Goal: Information Seeking & Learning: Learn about a topic

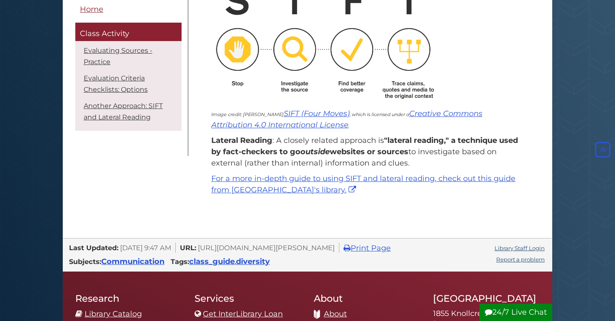
scroll to position [1160, 0]
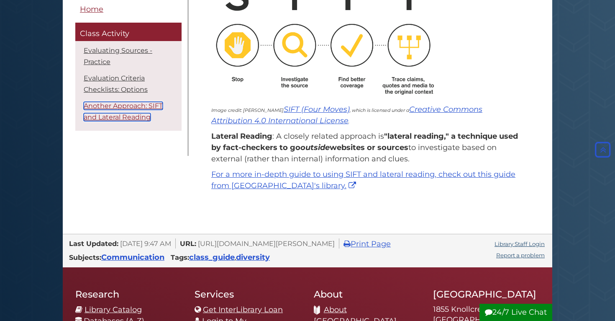
click at [129, 110] on link "Another Approach: SIFT and Lateral Reading" at bounding box center [123, 111] width 79 height 19
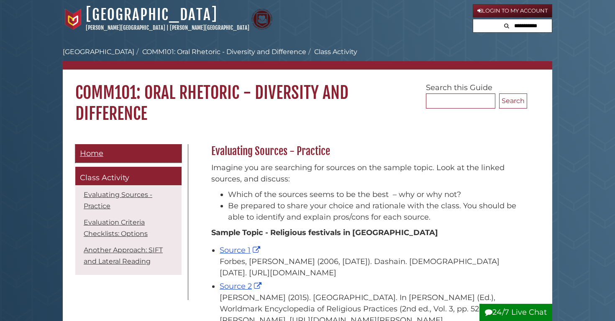
click at [87, 153] on span "Home" at bounding box center [91, 153] width 23 height 9
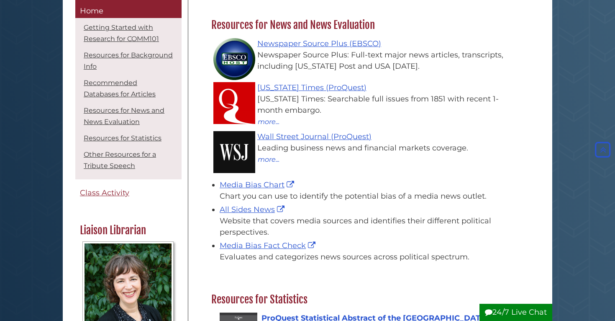
scroll to position [741, 0]
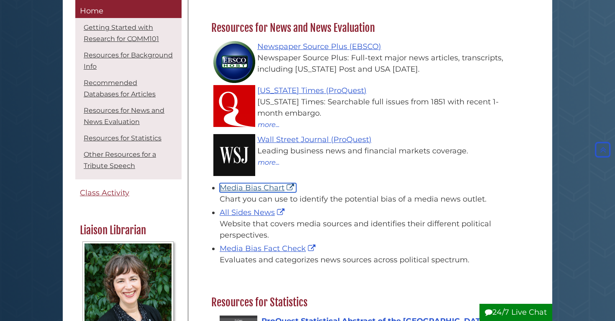
click at [267, 183] on link "Media Bias Chart" at bounding box center [258, 187] width 77 height 9
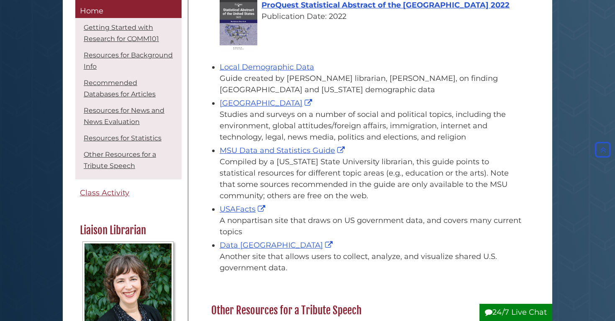
scroll to position [1056, 0]
click at [243, 205] on link "USAFacts" at bounding box center [244, 209] width 48 height 9
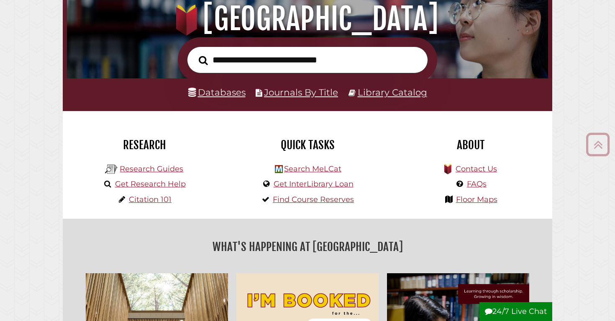
scroll to position [107, 0]
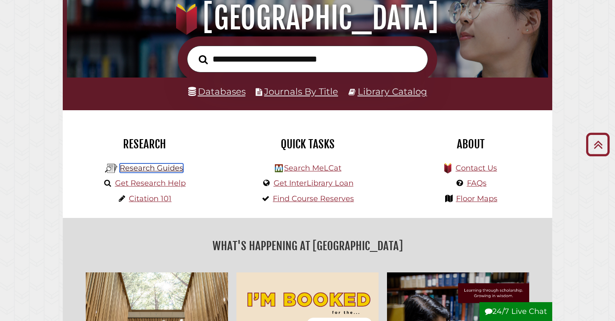
click at [148, 169] on link "Research Guides" at bounding box center [152, 167] width 64 height 9
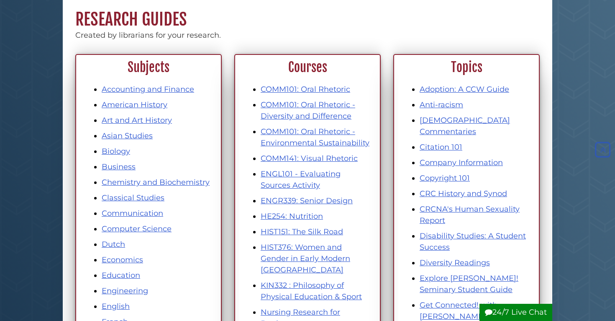
scroll to position [72, 0]
